Goal: Transaction & Acquisition: Purchase product/service

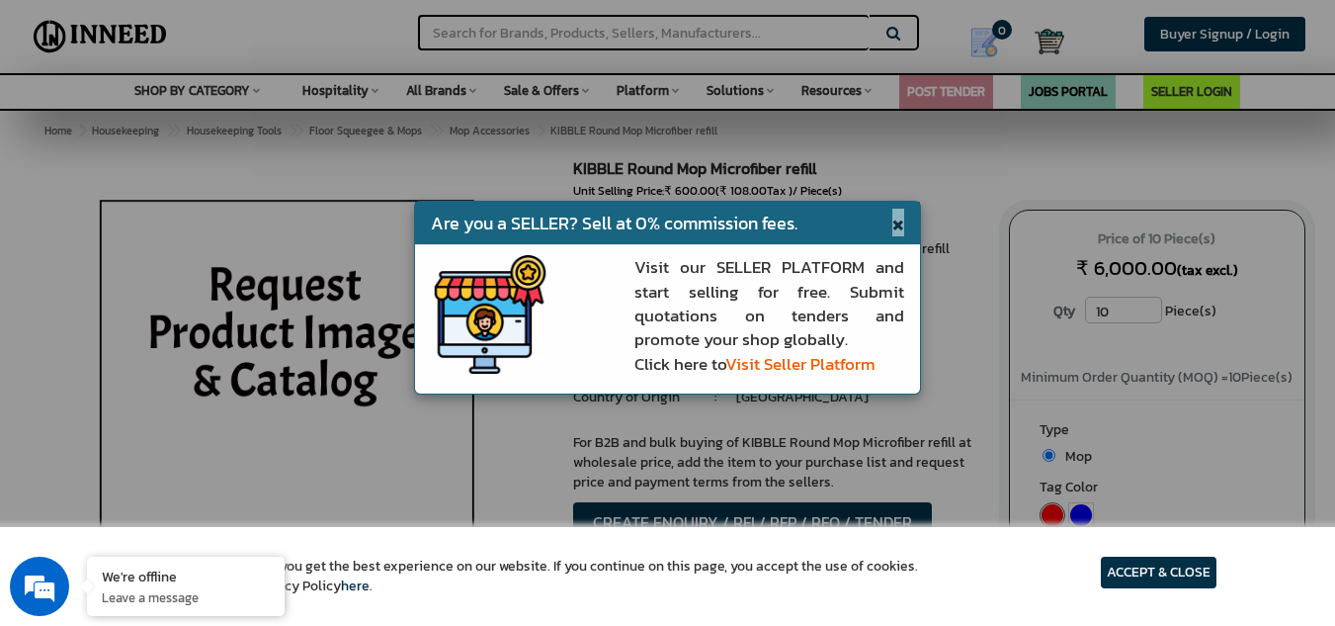
click at [898, 224] on span "×" at bounding box center [899, 223] width 12 height 28
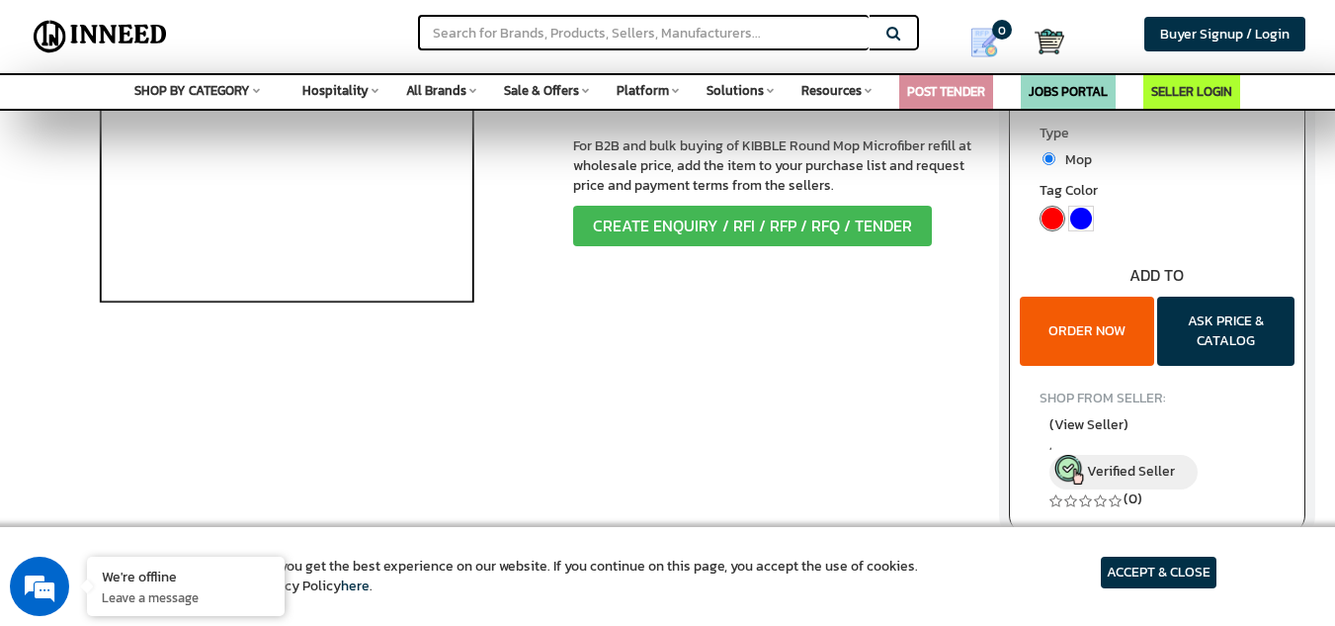
scroll to position [66, 0]
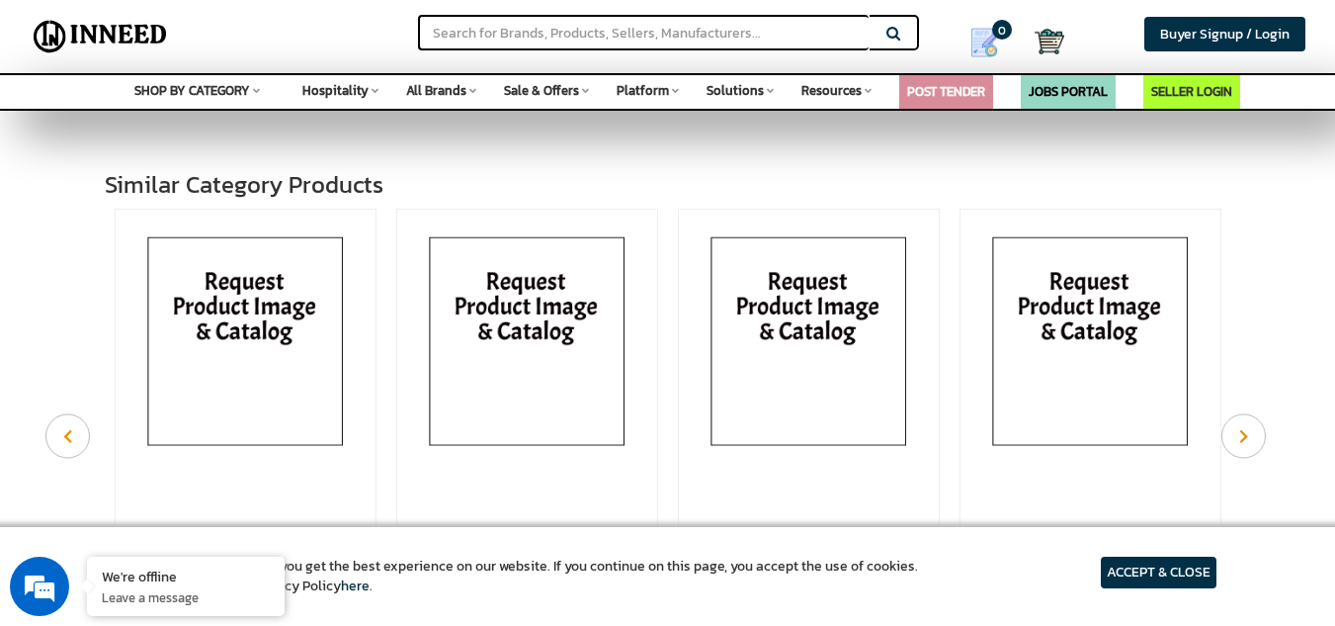
click at [257, 323] on img at bounding box center [246, 344] width 240 height 257
